Goal: Task Accomplishment & Management: Manage account settings

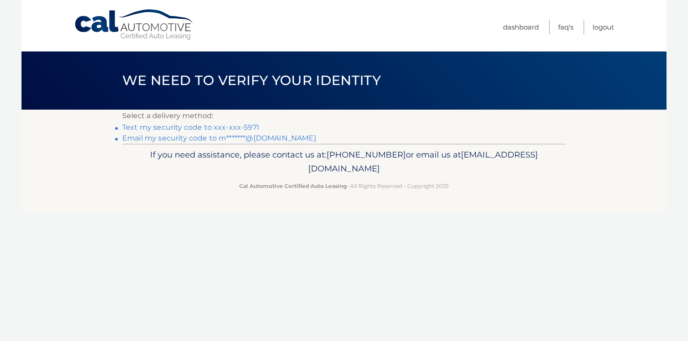
click at [184, 125] on link "Text my security code to xxx-xxx-5971" at bounding box center [190, 127] width 137 height 9
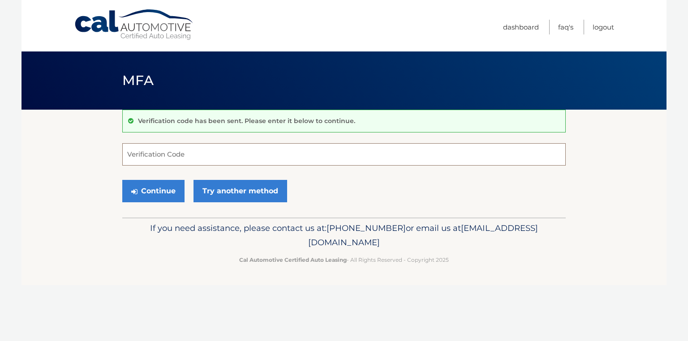
click at [135, 154] on input "Verification Code" at bounding box center [343, 154] width 443 height 22
type input "727450"
click at [150, 191] on button "Continue" at bounding box center [153, 191] width 62 height 22
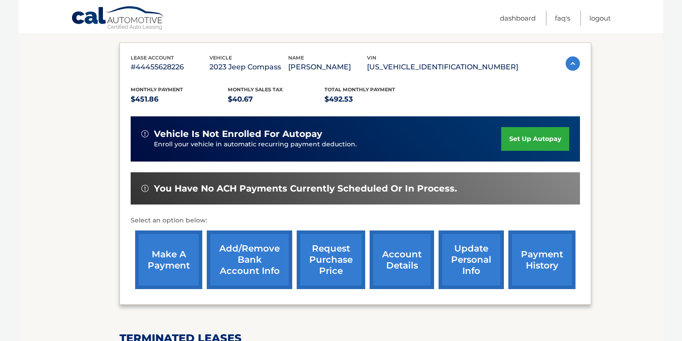
scroll to position [142, 0]
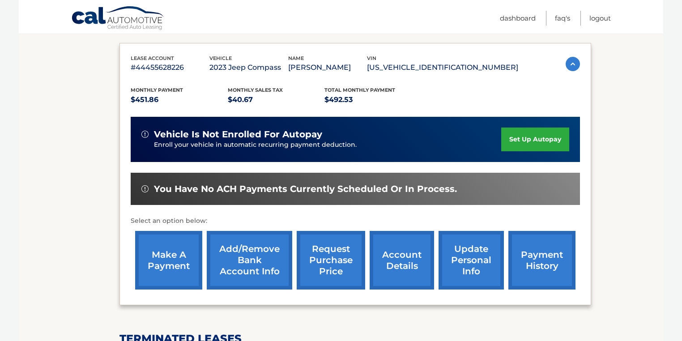
click at [543, 259] on link "payment history" at bounding box center [542, 260] width 67 height 59
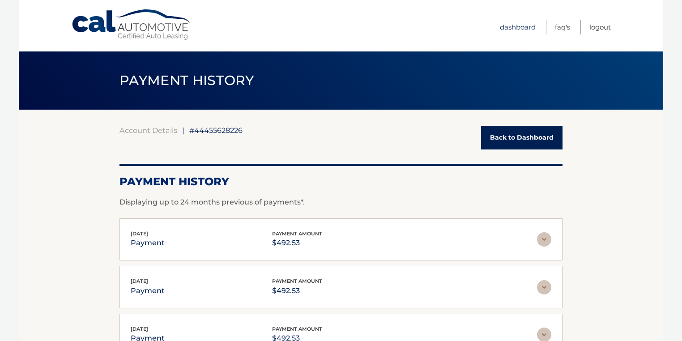
click at [516, 27] on link "Dashboard" at bounding box center [518, 27] width 36 height 15
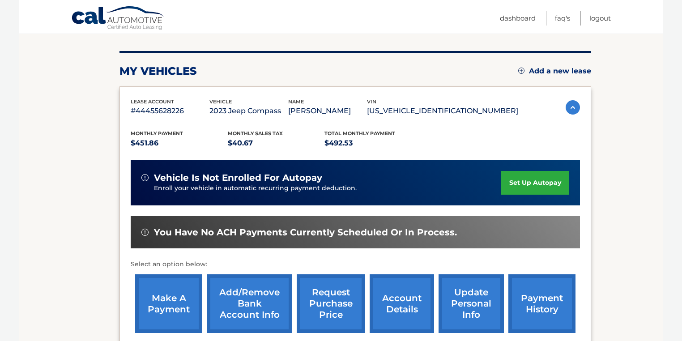
scroll to position [107, 0]
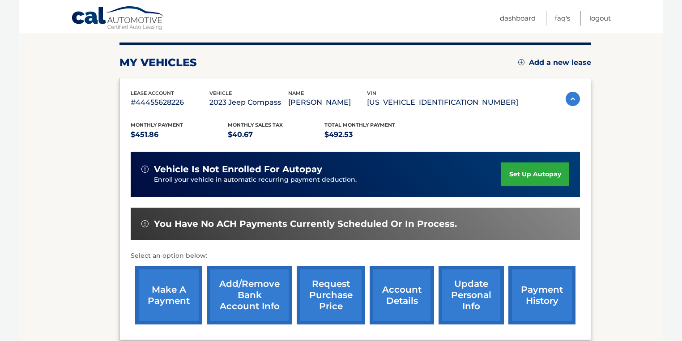
click at [400, 296] on link "account details" at bounding box center [402, 295] width 64 height 59
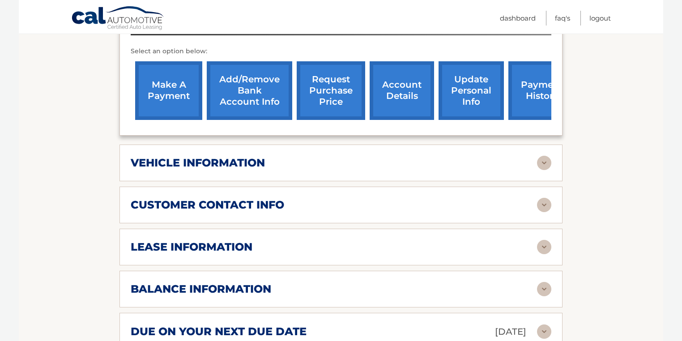
scroll to position [358, 0]
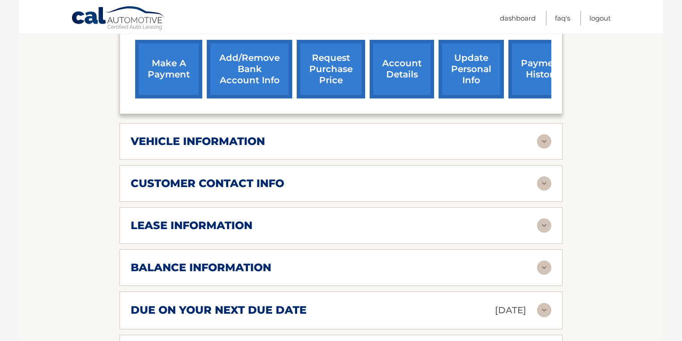
click at [546, 219] on img at bounding box center [544, 226] width 14 height 14
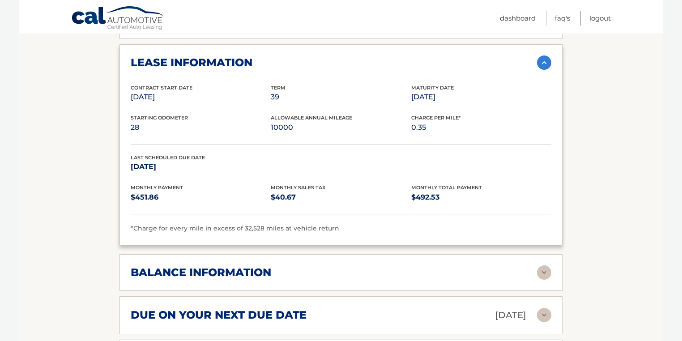
scroll to position [537, 0]
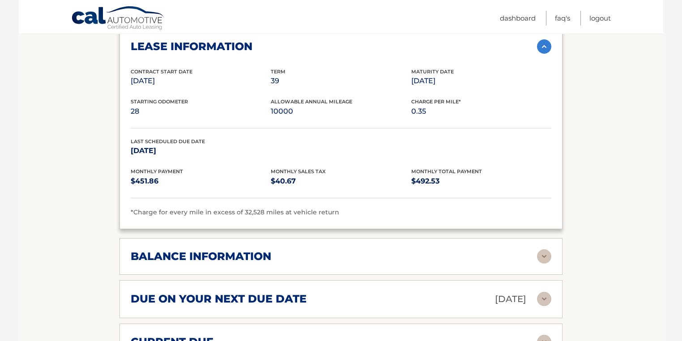
click at [546, 249] on img at bounding box center [544, 256] width 14 height 14
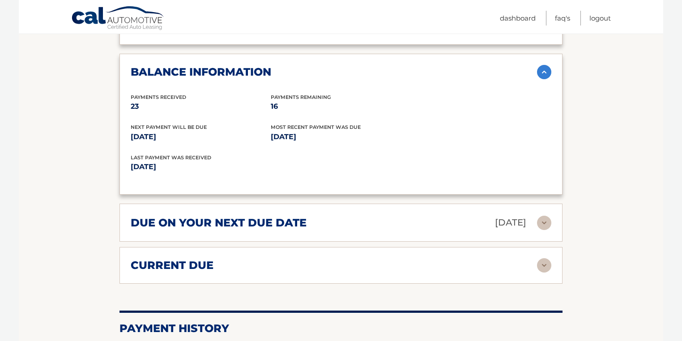
scroll to position [716, 0]
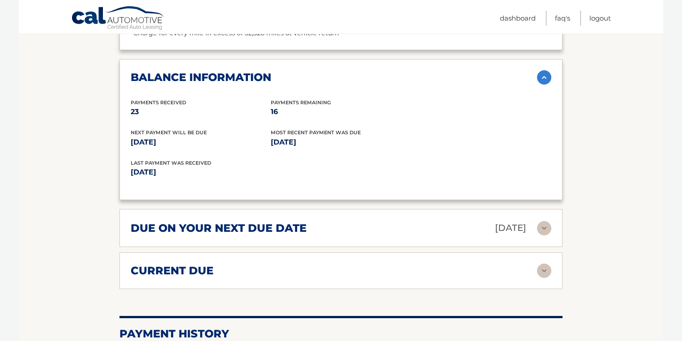
click at [544, 264] on img at bounding box center [544, 271] width 14 height 14
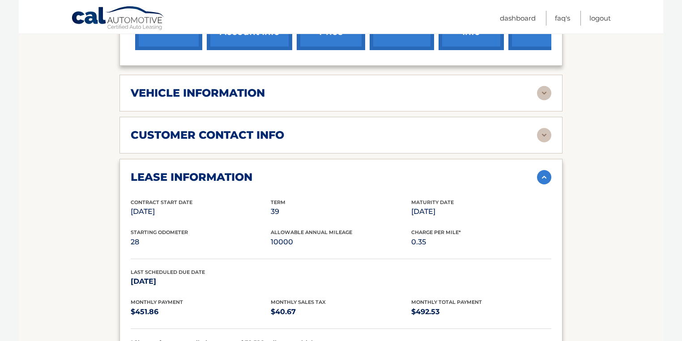
scroll to position [360, 0]
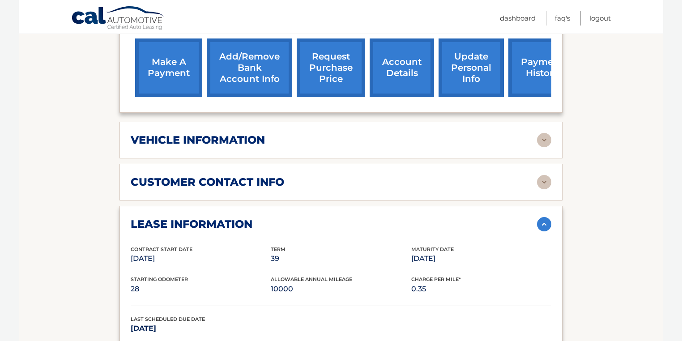
click at [544, 133] on img at bounding box center [544, 140] width 14 height 14
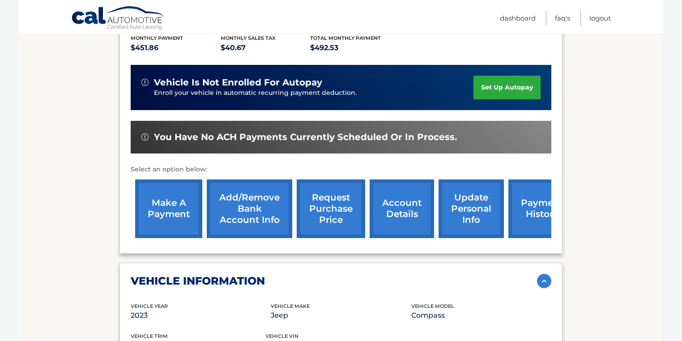
scroll to position [180, 0]
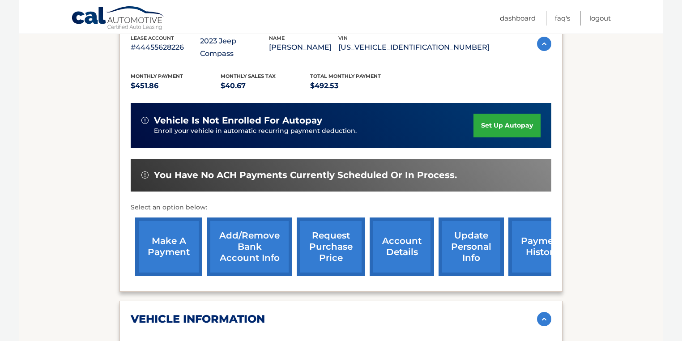
click at [329, 231] on link "request purchase price" at bounding box center [331, 247] width 69 height 59
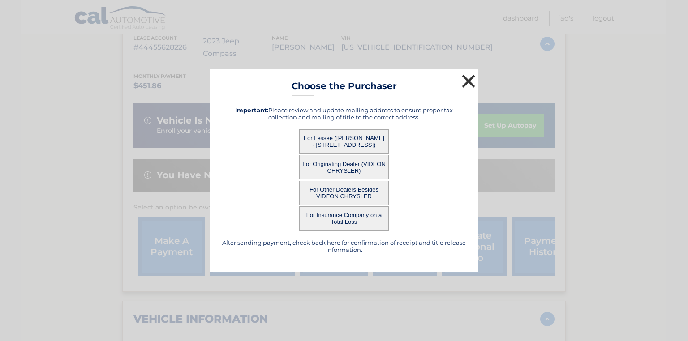
click at [467, 84] on button "×" at bounding box center [468, 81] width 18 height 18
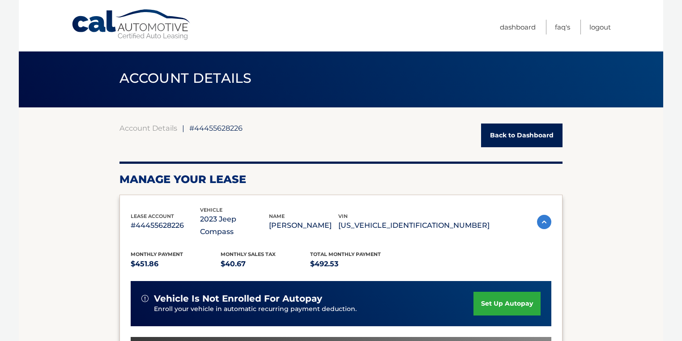
scroll to position [0, 0]
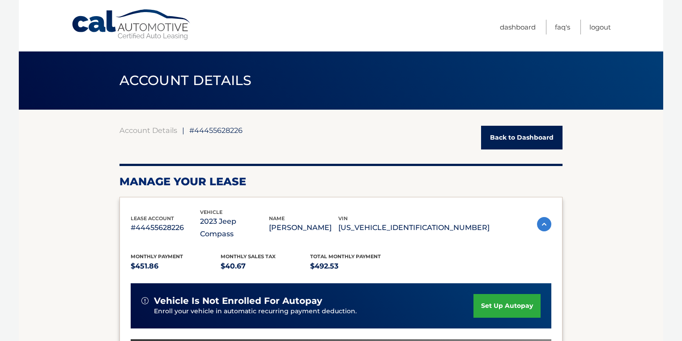
click at [524, 134] on link "Back to Dashboard" at bounding box center [521, 138] width 81 height 24
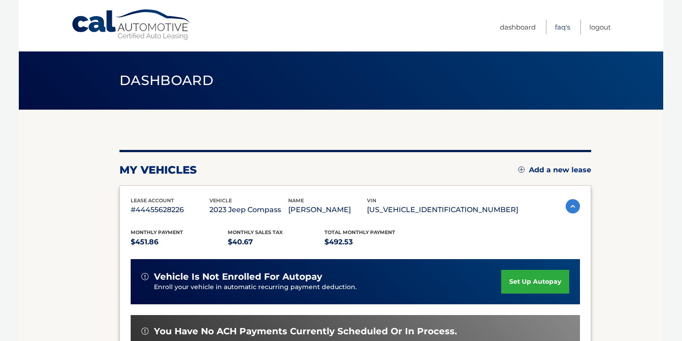
click at [560, 24] on link "FAQ's" at bounding box center [562, 27] width 15 height 15
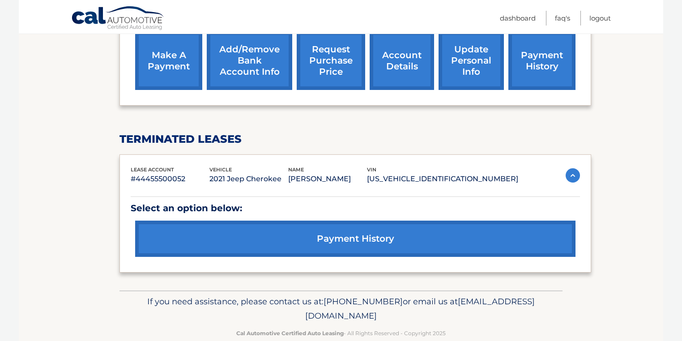
scroll to position [357, 0]
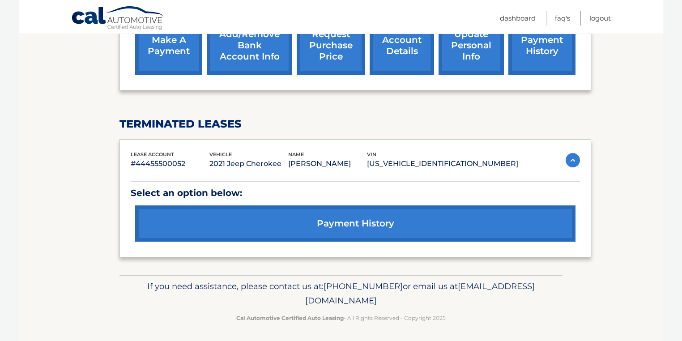
click at [356, 220] on link "payment history" at bounding box center [355, 224] width 441 height 36
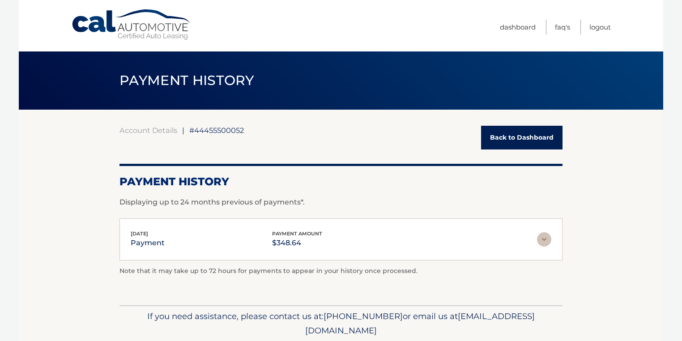
click at [524, 135] on link "Back to Dashboard" at bounding box center [521, 138] width 81 height 24
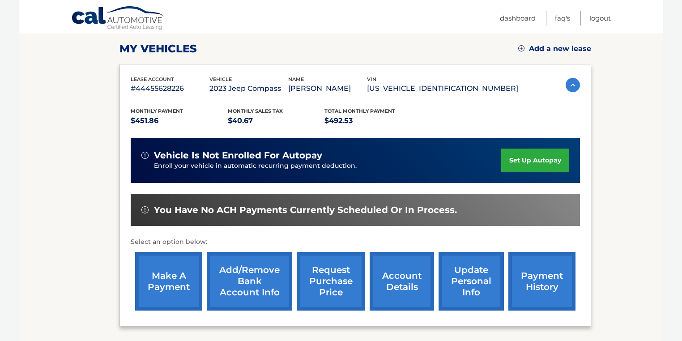
scroll to position [143, 0]
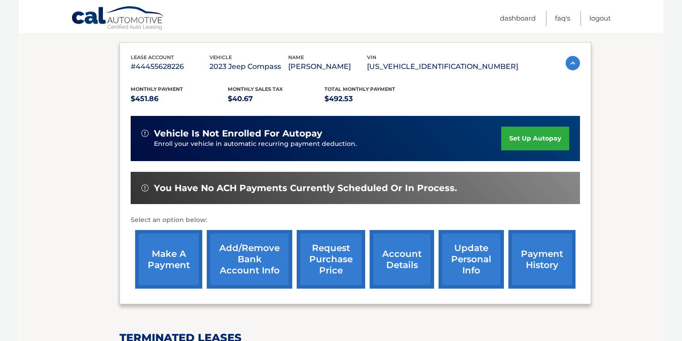
click at [473, 261] on link "update personal info" at bounding box center [471, 259] width 65 height 59
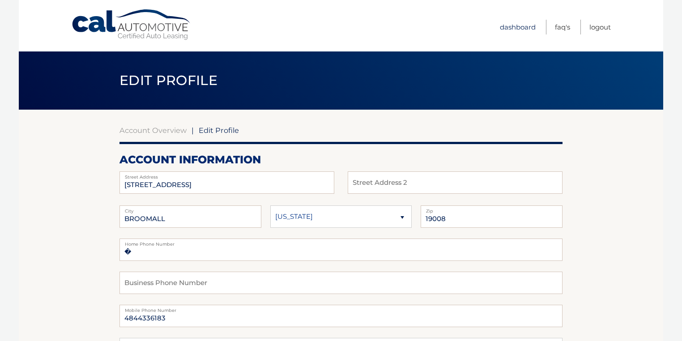
click at [517, 26] on link "Dashboard" at bounding box center [518, 27] width 36 height 15
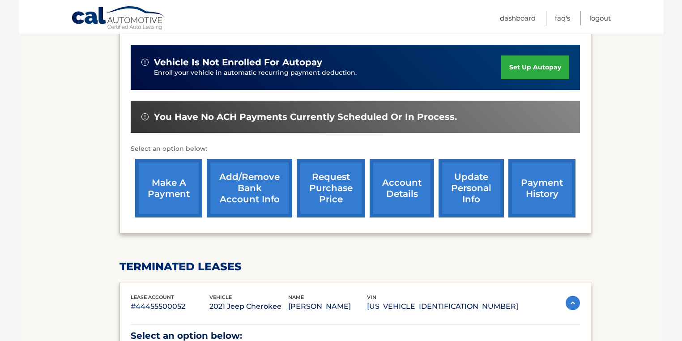
scroll to position [214, 0]
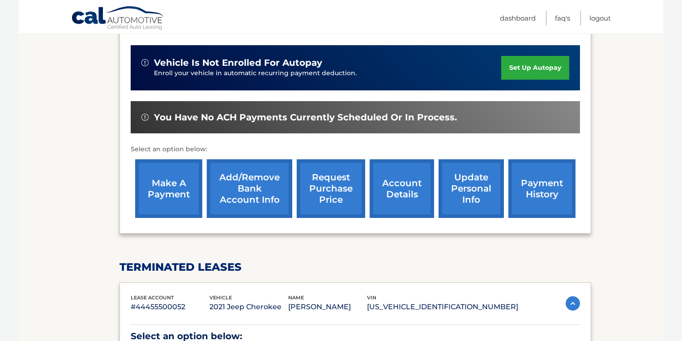
click at [176, 186] on link "make a payment" at bounding box center [168, 188] width 67 height 59
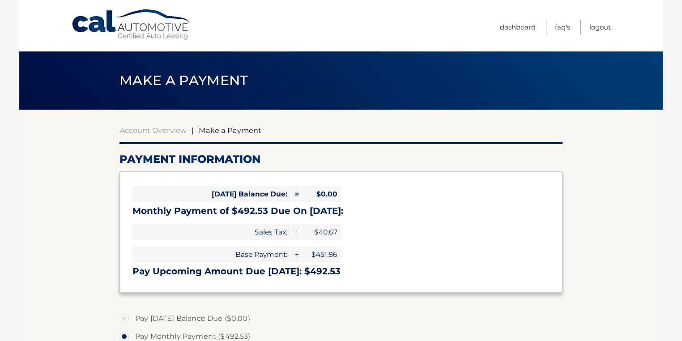
select select "NjI5NDg0ZWYtNWUyMC00OTRiLWJlMmYtNTM5ZGZjYzQwZTU0"
click at [519, 27] on link "Dashboard" at bounding box center [518, 27] width 36 height 15
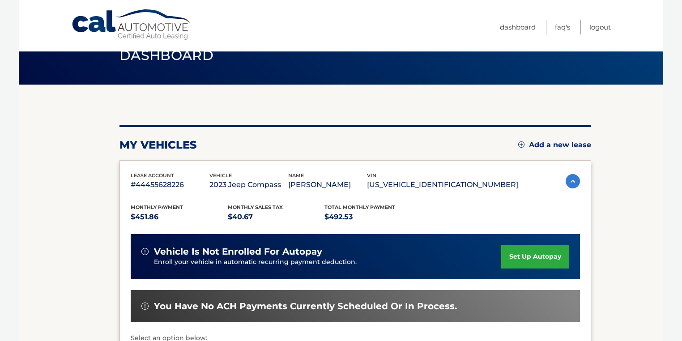
scroll to position [143, 0]
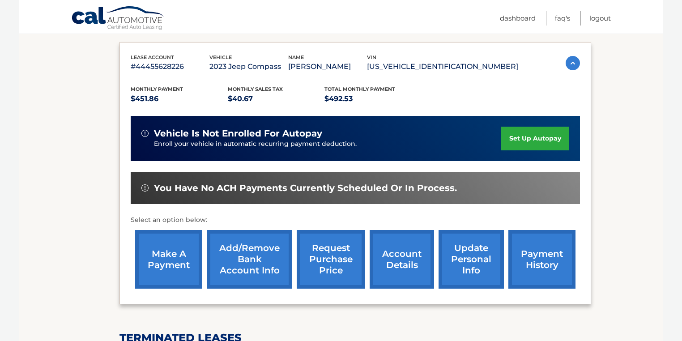
click at [401, 257] on link "account details" at bounding box center [402, 259] width 64 height 59
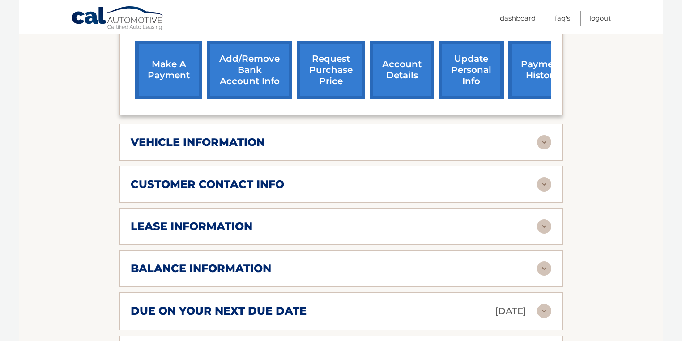
scroll to position [358, 0]
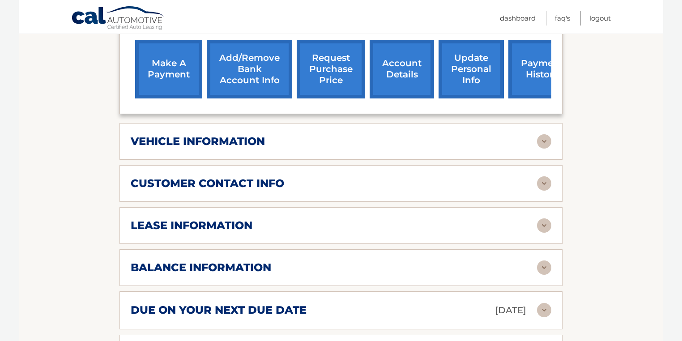
click at [544, 134] on img at bounding box center [544, 141] width 14 height 14
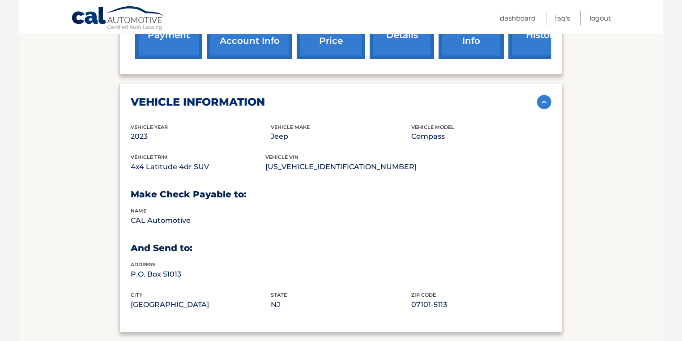
scroll to position [430, 0]
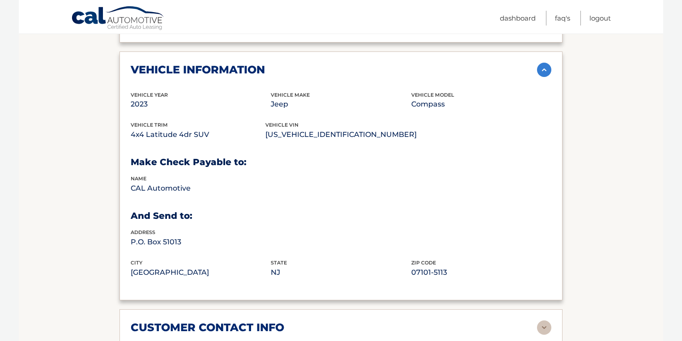
click at [544, 63] on img at bounding box center [544, 70] width 14 height 14
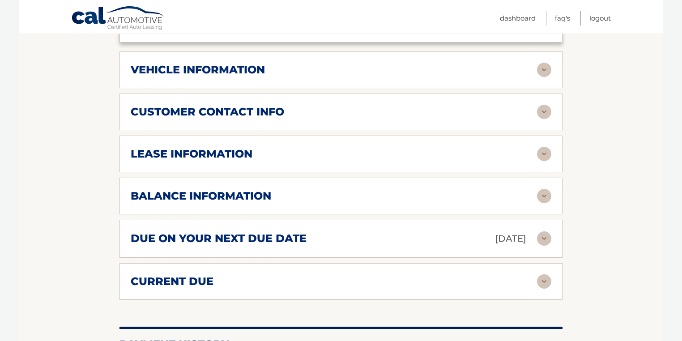
click at [540, 105] on img at bounding box center [544, 112] width 14 height 14
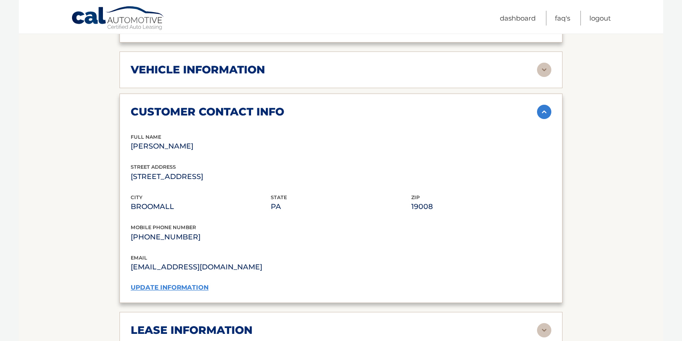
click at [543, 105] on img at bounding box center [544, 112] width 14 height 14
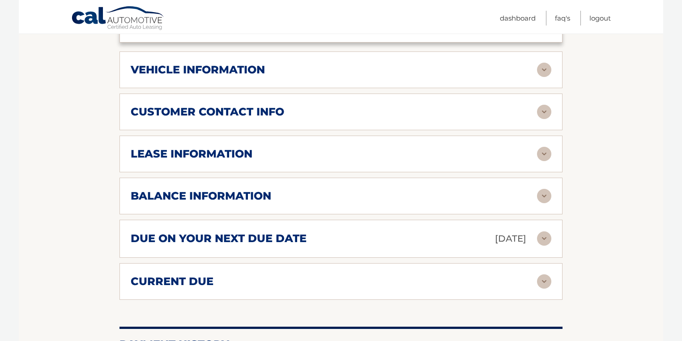
click at [543, 105] on img at bounding box center [544, 112] width 14 height 14
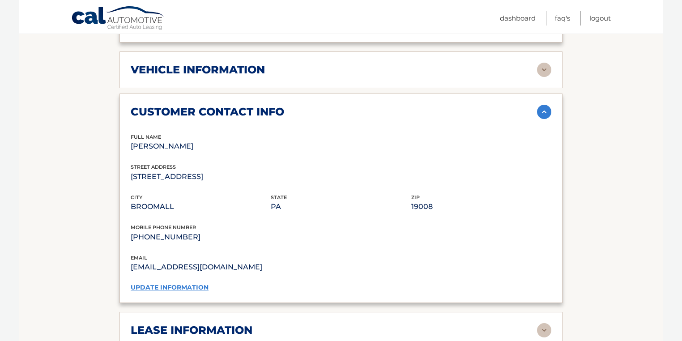
click at [543, 105] on img at bounding box center [544, 112] width 14 height 14
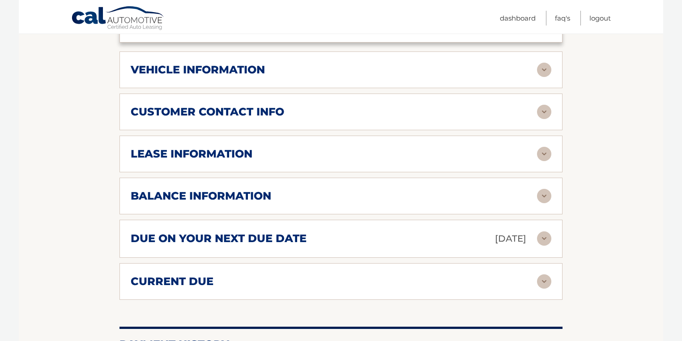
click at [544, 147] on img at bounding box center [544, 154] width 14 height 14
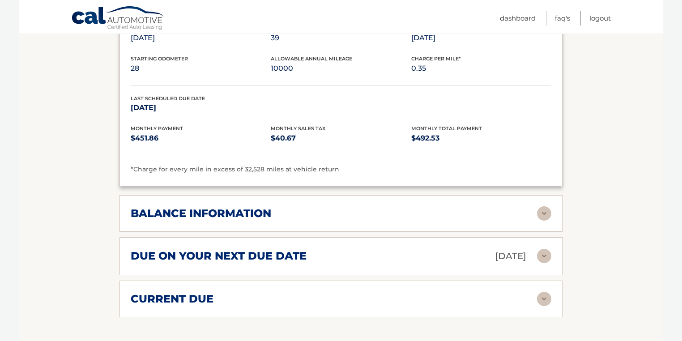
scroll to position [609, 0]
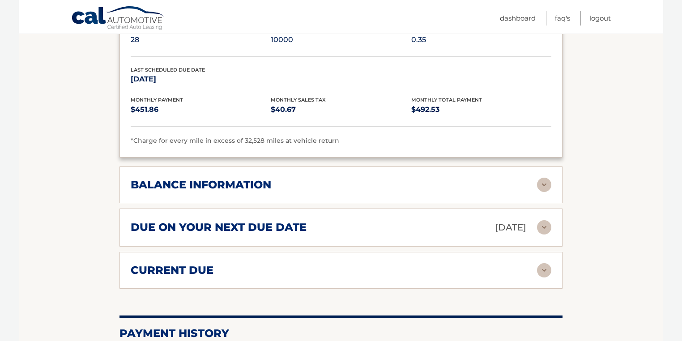
click at [546, 220] on img at bounding box center [544, 227] width 14 height 14
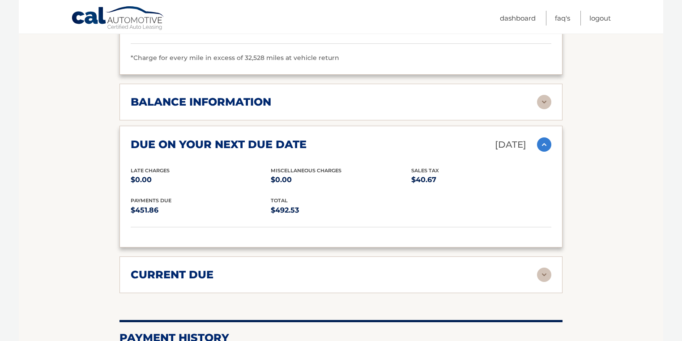
scroll to position [716, 0]
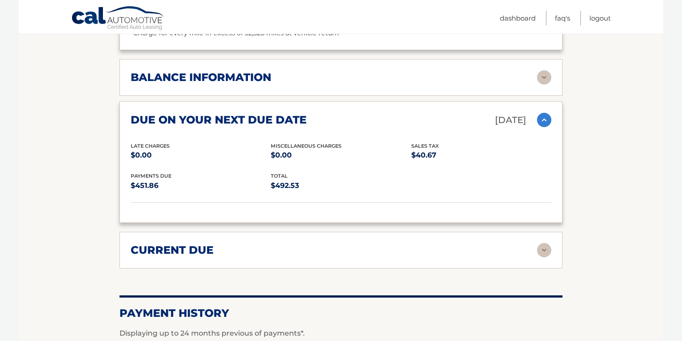
click at [546, 243] on img at bounding box center [544, 250] width 14 height 14
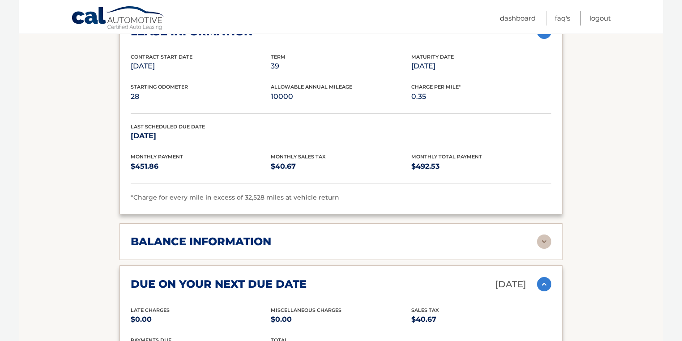
scroll to position [537, 0]
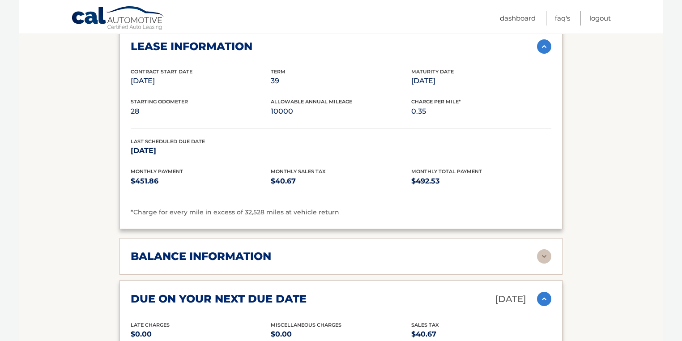
click at [544, 249] on img at bounding box center [544, 256] width 14 height 14
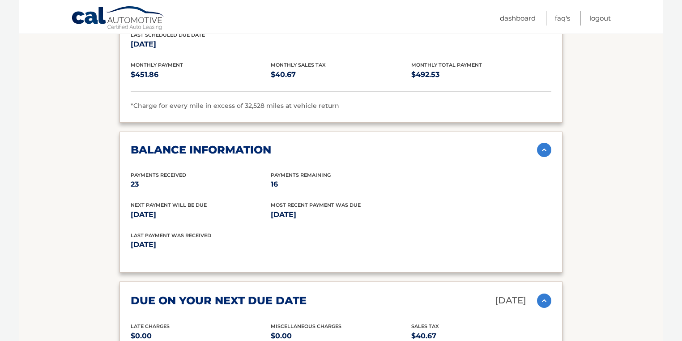
scroll to position [645, 0]
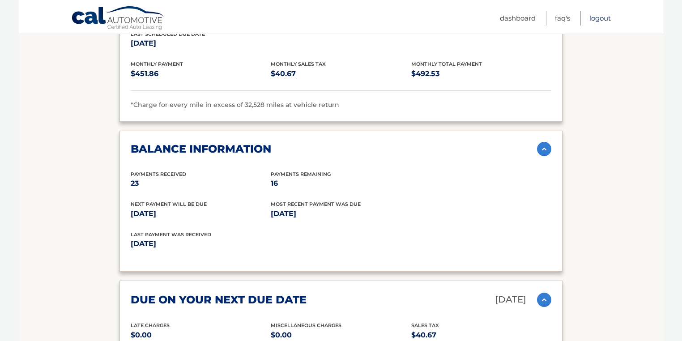
click at [600, 17] on link "Logout" at bounding box center [600, 18] width 21 height 15
